Goal: Information Seeking & Learning: Find specific fact

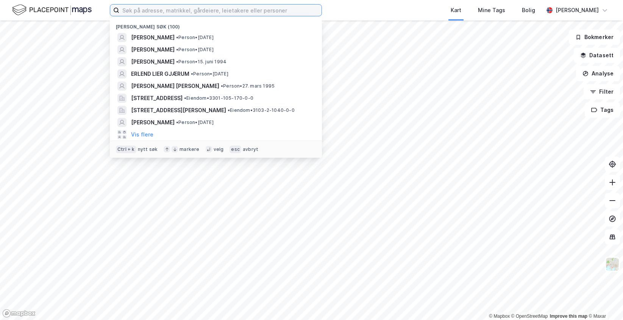
click at [220, 7] on input at bounding box center [220, 10] width 202 height 11
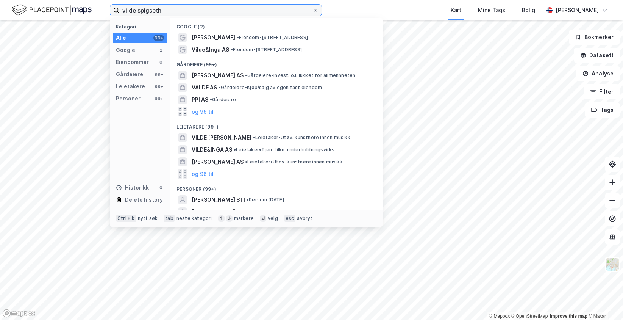
type input "vilde spigseth"
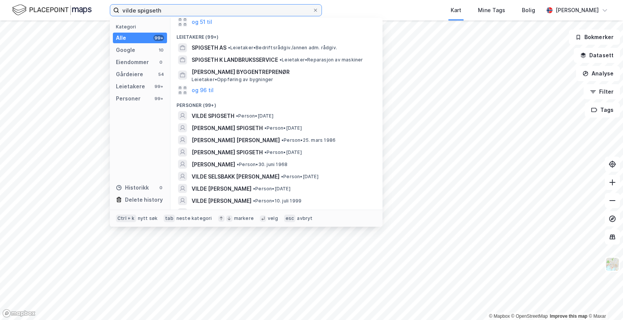
scroll to position [152, 0]
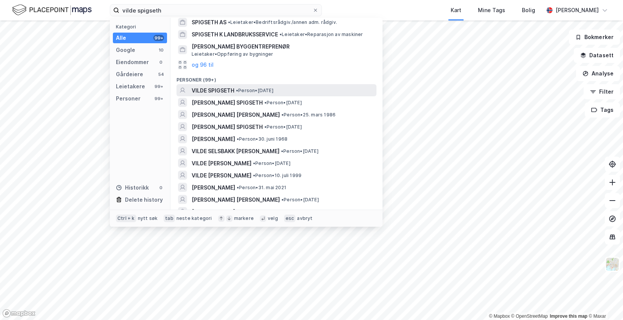
click at [258, 88] on span "• Person • [DATE]" at bounding box center [255, 91] width 38 height 6
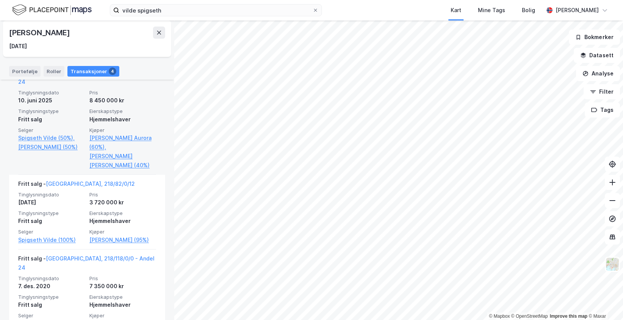
scroll to position [189, 0]
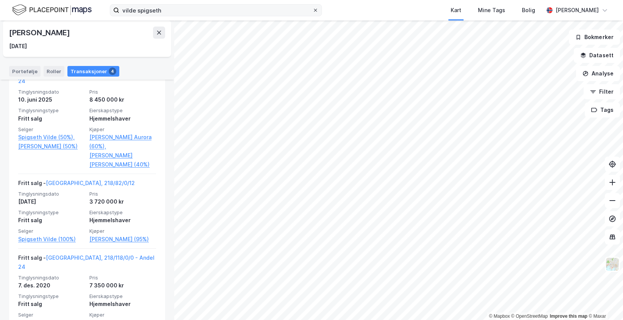
click at [314, 13] on div at bounding box center [315, 10] width 5 height 6
click at [313, 13] on input "vilde spigseth" at bounding box center [215, 10] width 193 height 11
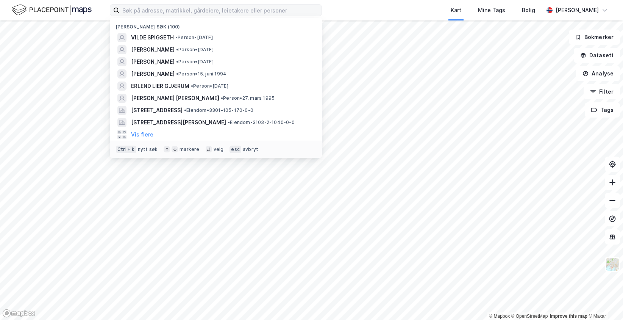
click at [341, 6] on div "Nylige søk (100) VILDE SPIGSETH • Person • [DATE] [PERSON_NAME] • Person • [DAT…" at bounding box center [311, 10] width 623 height 20
